Goal: Navigation & Orientation: Find specific page/section

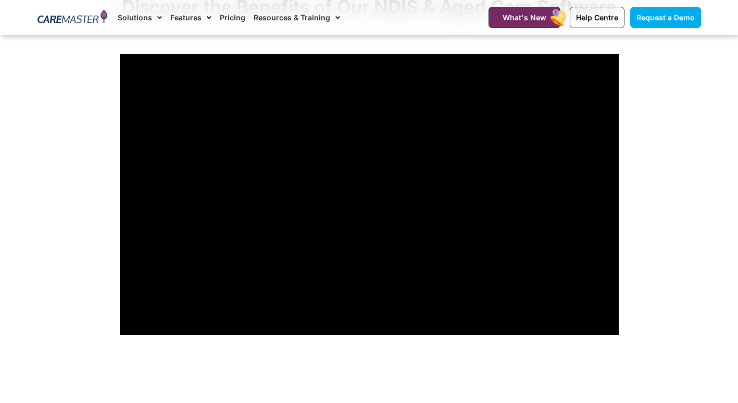
scroll to position [885, 0]
